Goal: Task Accomplishment & Management: Manage account settings

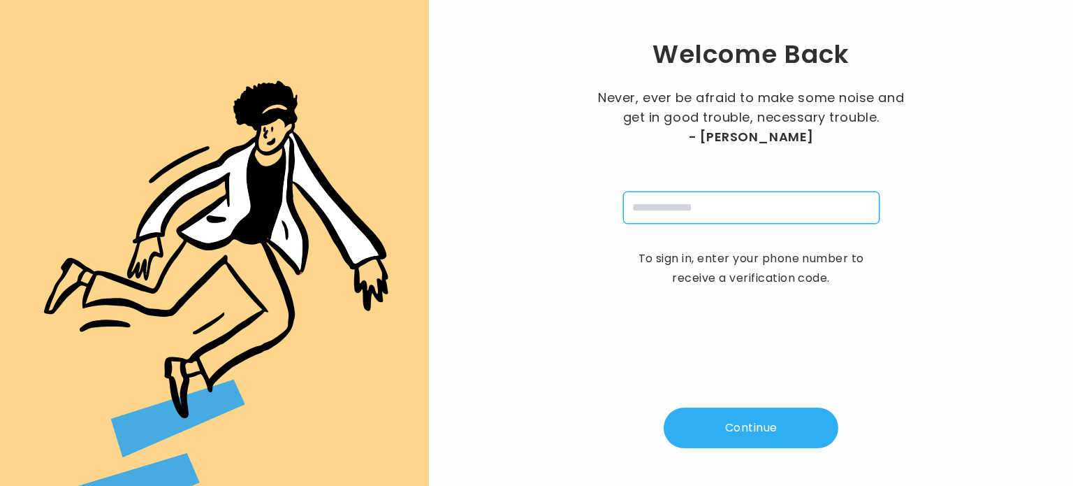
click at [657, 196] on input "tel" at bounding box center [751, 207] width 256 height 32
type input "**********"
click at [722, 431] on button "Continue" at bounding box center [751, 427] width 175 height 41
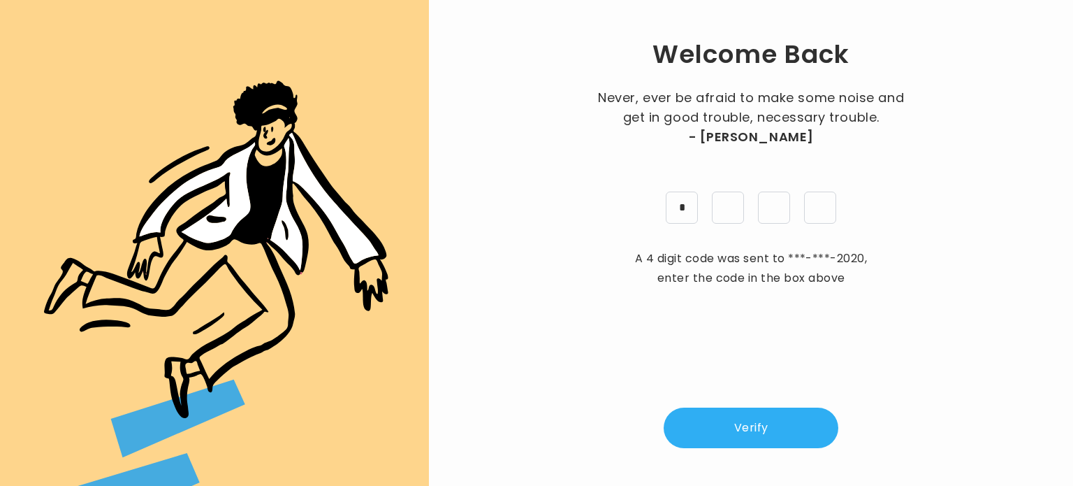
type input "*"
click at [755, 426] on button "Verify" at bounding box center [751, 427] width 175 height 41
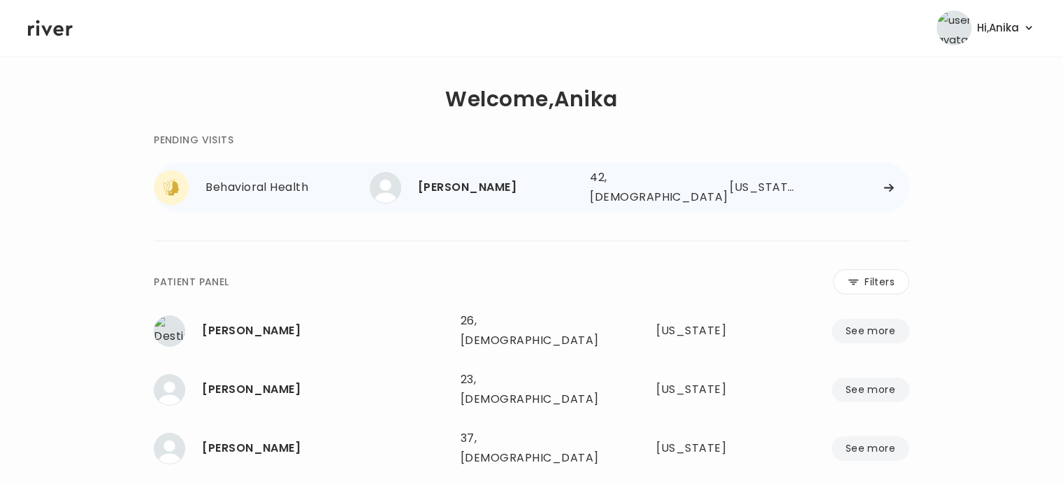
click at [617, 168] on div "[PERSON_NAME] 42, [DEMOGRAPHIC_DATA] See more 42, [DEMOGRAPHIC_DATA] [US_STATE]" at bounding box center [639, 187] width 539 height 45
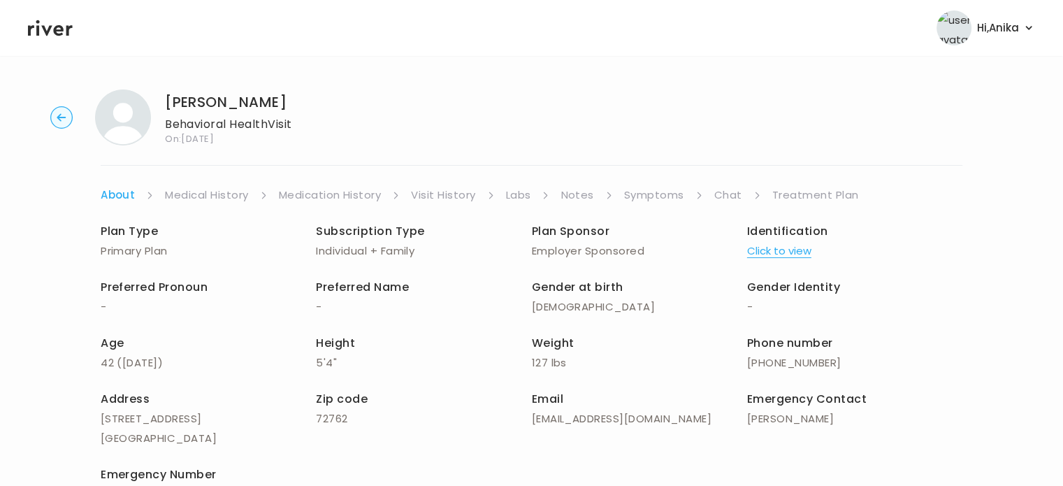
click at [710, 191] on ul "About Medical History Medication History Visit History Labs Notes Symptoms Chat…" at bounding box center [532, 195] width 862 height 20
click at [729, 193] on link "Chat" at bounding box center [728, 195] width 28 height 20
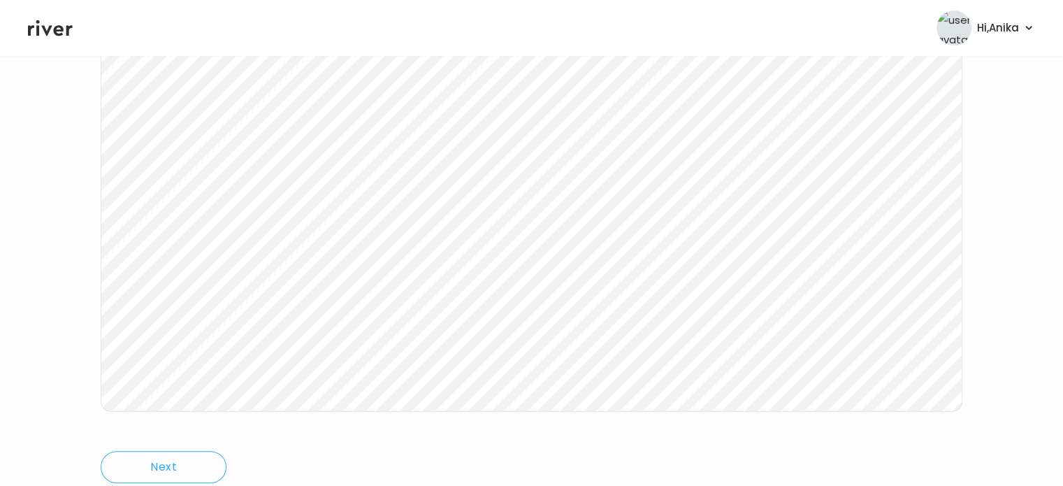
scroll to position [242, 0]
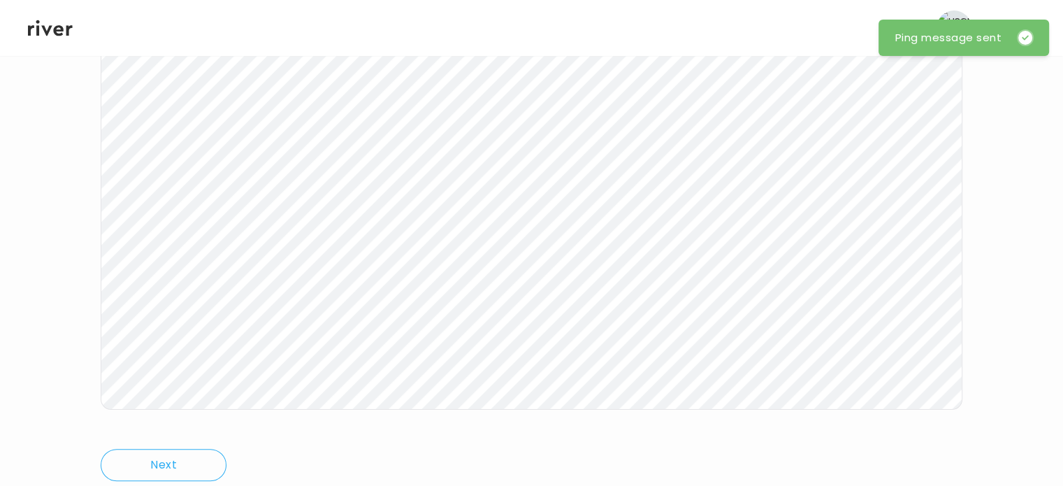
click at [58, 27] on icon at bounding box center [50, 28] width 45 height 16
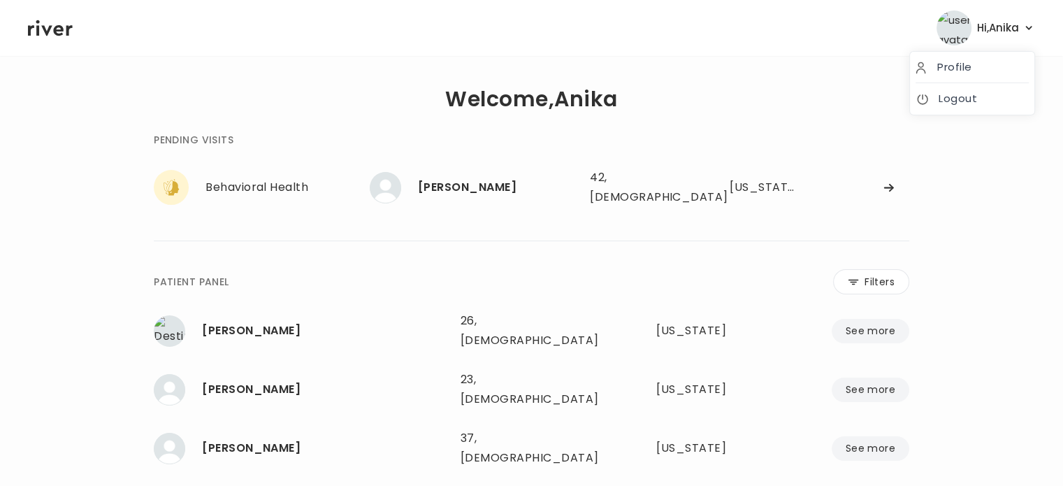
click at [1006, 27] on span "Hi, [PERSON_NAME]" at bounding box center [998, 28] width 42 height 20
click at [947, 96] on link "Logout" at bounding box center [971, 99] width 113 height 20
